Goal: Task Accomplishment & Management: Complete application form

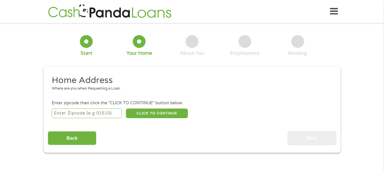
click at [77, 109] on input "number" at bounding box center [87, 114] width 70 height 10
type input "60435"
select select "[US_STATE]"
click at [167, 108] on div "60435 CLICK TO CONTINUE Please recheck your Zipcode, it seems to be Incorrect" at bounding box center [192, 114] width 280 height 12
click at [167, 112] on button "CLICK TO CONTINUE" at bounding box center [157, 114] width 62 height 10
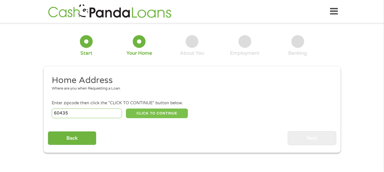
type input "60435"
type input "Joliet"
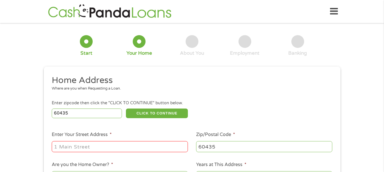
click at [122, 141] on div at bounding box center [120, 147] width 136 height 13
click at [121, 146] on input "Enter Your Street Address *" at bounding box center [120, 146] width 136 height 11
type input "[STREET_ADDRESS]"
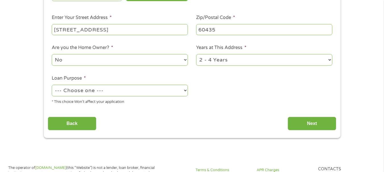
scroll to position [120, 0]
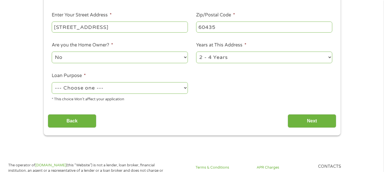
click at [185, 92] on select "--- Choose one --- Pay Bills Debt Consolidation Home Improvement Major Purchase…" at bounding box center [120, 88] width 136 height 12
select select "other"
click at [52, 82] on select "--- Choose one --- Pay Bills Debt Consolidation Home Improvement Major Purchase…" at bounding box center [120, 88] width 136 height 12
click at [304, 118] on input "Next" at bounding box center [311, 121] width 49 height 14
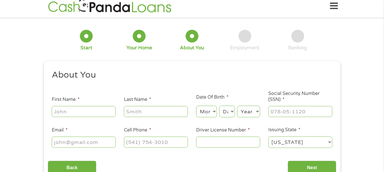
scroll to position [0, 0]
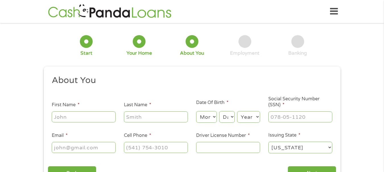
click at [96, 115] on input "First Name *" at bounding box center [84, 117] width 64 height 11
type input "[PERSON_NAME]"
type input "Forsyth"
type input "[EMAIL_ADDRESS][DOMAIN_NAME]"
type input "[PHONE_NUMBER]"
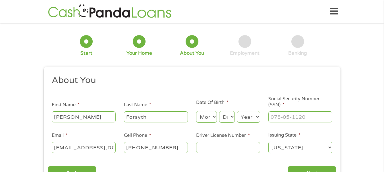
click at [206, 119] on select "Month 1 2 3 4 5 6 7 8 9 10 11 12" at bounding box center [206, 117] width 21 height 12
select select "5"
click at [196, 111] on select "Month 1 2 3 4 5 6 7 8 9 10 11 12" at bounding box center [206, 117] width 21 height 12
click at [229, 115] on select "Day 1 2 3 4 5 6 7 8 9 10 11 12 13 14 15 16 17 18 19 20 21 22 23 24 25 26 27 28 …" at bounding box center [226, 117] width 15 height 12
click at [219, 111] on select "Day 1 2 3 4 5 6 7 8 9 10 11 12 13 14 15 16 17 18 19 20 21 22 23 24 25 26 27 28 …" at bounding box center [226, 117] width 15 height 12
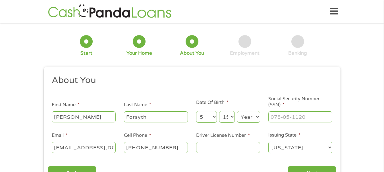
click at [230, 120] on select "Day 1 2 3 4 5 6 7 8 9 10 11 12 13 14 15 16 17 18 19 20 21 22 23 24 25 26 27 28 …" at bounding box center [226, 117] width 15 height 12
select select "16"
click at [219, 111] on select "Day 1 2 3 4 5 6 7 8 9 10 11 12 13 14 15 16 17 18 19 20 21 22 23 24 25 26 27 28 …" at bounding box center [226, 117] width 15 height 12
click at [246, 118] on select "Year [DATE] 2006 2005 2004 2003 2002 2001 2000 1999 1998 1997 1996 1995 1994 19…" at bounding box center [248, 117] width 23 height 12
select select "1967"
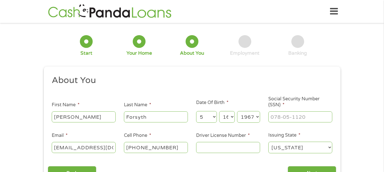
click at [237, 111] on select "Year [DATE] 2006 2005 2004 2003 2002 2001 2000 1999 1998 1997 1996 1995 1994 19…" at bounding box center [248, 117] width 23 height 12
click at [287, 116] on input "___-__-____" at bounding box center [300, 117] width 64 height 11
type input "313-90-6445"
click at [230, 148] on input "Driver License Number *" at bounding box center [228, 147] width 64 height 11
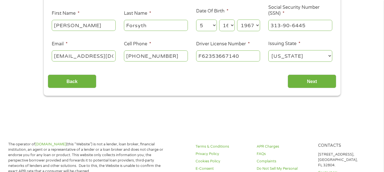
scroll to position [95, 0]
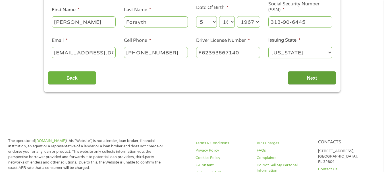
type input "F62353667140"
click at [317, 76] on input "Next" at bounding box center [311, 78] width 49 height 14
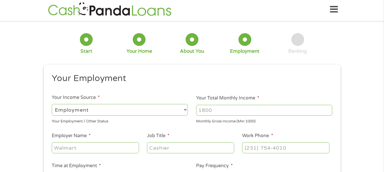
scroll to position [0, 0]
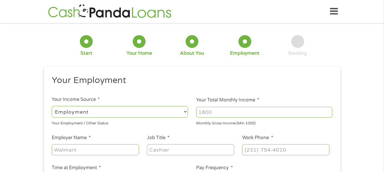
click at [255, 112] on input "Your Total Monthly Income *" at bounding box center [264, 112] width 136 height 11
type input "6000"
click at [114, 148] on input "Employer Name *" at bounding box center [95, 149] width 87 height 11
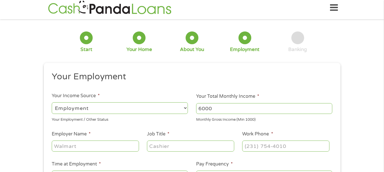
scroll to position [5, 0]
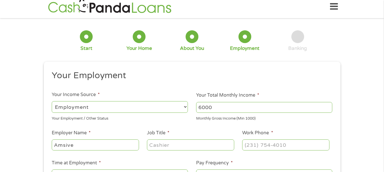
type input "Amsive"
type input "Production Maintenance and Building Manager"
click at [256, 143] on input "(___) ___-____" at bounding box center [285, 145] width 87 height 11
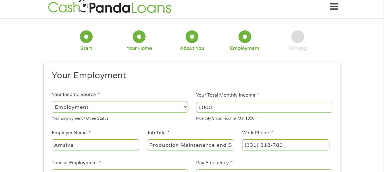
type input "[PHONE_NUMBER]"
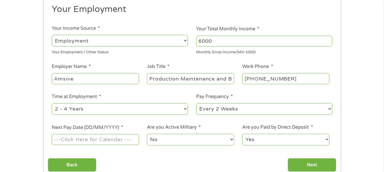
scroll to position [81, 0]
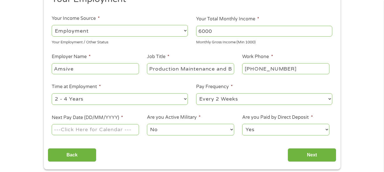
click at [133, 99] on select "--- Choose one --- 1 Year or less 1 - 2 Years 2 - 4 Years Over 4 Years" at bounding box center [120, 99] width 136 height 12
select select "24months"
click at [52, 93] on select "--- Choose one --- 1 Year or less 1 - 2 Years 2 - 4 Years Over 4 Years" at bounding box center [120, 99] width 136 height 12
click at [227, 100] on select "--- Choose one --- Every 2 Weeks Every Week Monthly Semi-Monthly" at bounding box center [264, 99] width 136 height 12
select select "semimonthly"
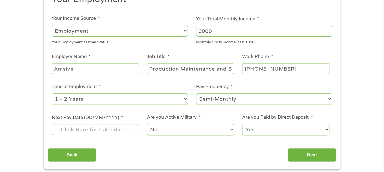
click at [196, 93] on select "--- Choose one --- Every 2 Weeks Every Week Monthly Semi-Monthly" at bounding box center [264, 99] width 136 height 12
click at [120, 131] on input "Next Pay Date (DD/MM/YYYY) *" at bounding box center [95, 129] width 87 height 11
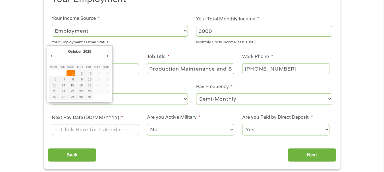
type input "[DATE]"
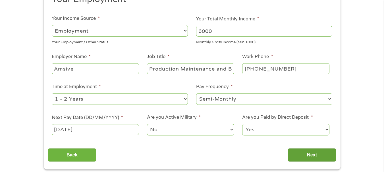
click at [303, 155] on input "Next" at bounding box center [311, 155] width 49 height 14
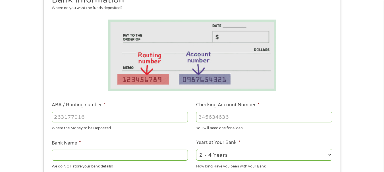
scroll to position [83, 0]
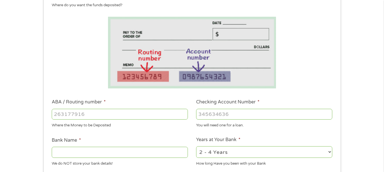
click at [116, 116] on input "ABA / Routing number *" at bounding box center [120, 114] width 136 height 11
type input "071000013"
type input "JPMORGAN CHASE BANK NA"
type input "071000013"
click at [234, 114] on input "Checking Account Number *" at bounding box center [264, 114] width 136 height 11
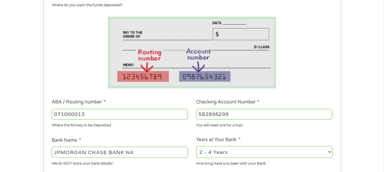
type input "582896299"
click at [252, 151] on select "2 - 4 Years 6 - 12 Months 1 - 2 Years Over 4 Years" at bounding box center [264, 152] width 136 height 12
select select "24months"
click at [196, 146] on select "2 - 4 Years 6 - 12 Months 1 - 2 Years Over 4 Years" at bounding box center [264, 152] width 136 height 12
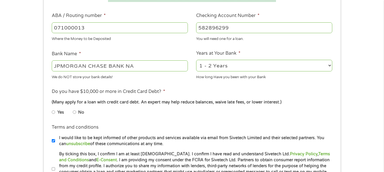
scroll to position [173, 0]
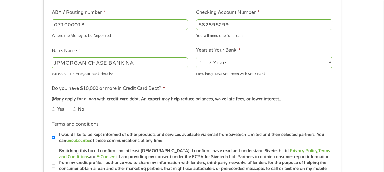
click at [77, 108] on li "No" at bounding box center [83, 109] width 20 height 11
click at [72, 109] on li "Yes" at bounding box center [62, 109] width 21 height 11
click at [74, 110] on input "No" at bounding box center [74, 109] width 3 height 9
radio input "true"
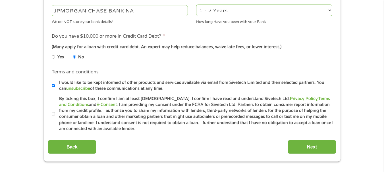
scroll to position [228, 0]
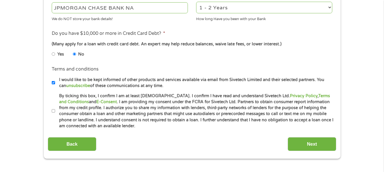
click at [53, 111] on input "By ticking this box, I confirm I am at least [DEMOGRAPHIC_DATA]. I confirm I ha…" at bounding box center [53, 111] width 3 height 9
checkbox input "true"
click at [306, 144] on input "Next" at bounding box center [311, 144] width 49 height 14
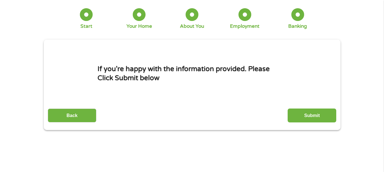
scroll to position [0, 0]
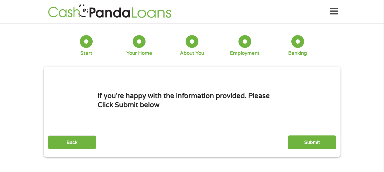
click at [309, 143] on input "Submit" at bounding box center [311, 143] width 49 height 14
